Goal: Browse casually

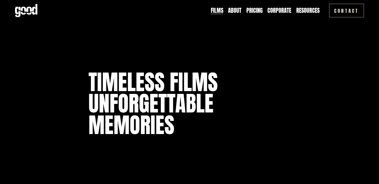
click at [256, 10] on link "Pricing" at bounding box center [254, 11] width 16 height 8
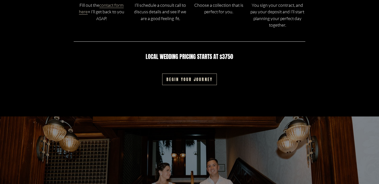
scroll to position [876, 0]
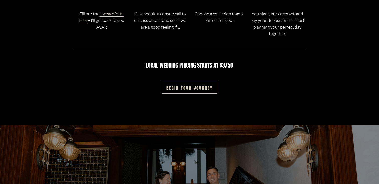
click at [207, 89] on link "Begin your journey" at bounding box center [189, 87] width 55 height 11
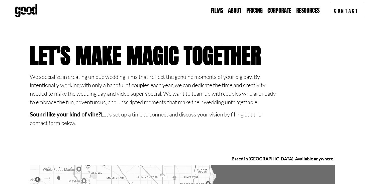
click at [254, 10] on link "Pricing" at bounding box center [254, 11] width 16 height 8
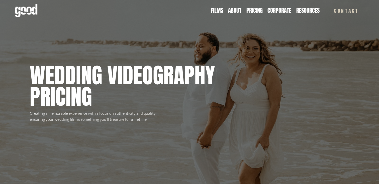
click at [236, 12] on link "About" at bounding box center [234, 11] width 13 height 8
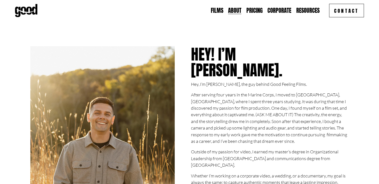
click at [219, 10] on link "Films" at bounding box center [217, 11] width 13 height 8
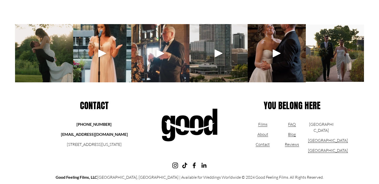
scroll to position [1917, 0]
